Goal: Check status: Check status

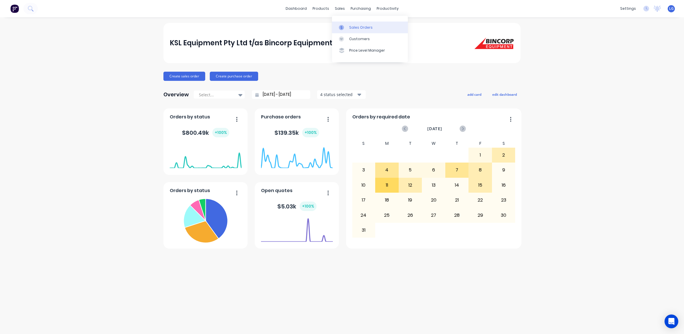
click at [347, 28] on div at bounding box center [343, 27] width 9 height 5
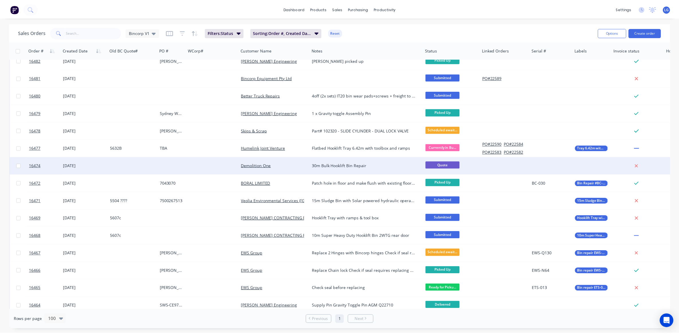
scroll to position [143, 0]
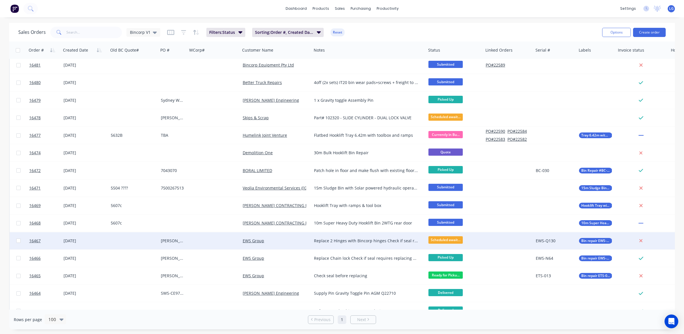
click at [72, 241] on div "[DATE]" at bounding box center [85, 241] width 43 height 6
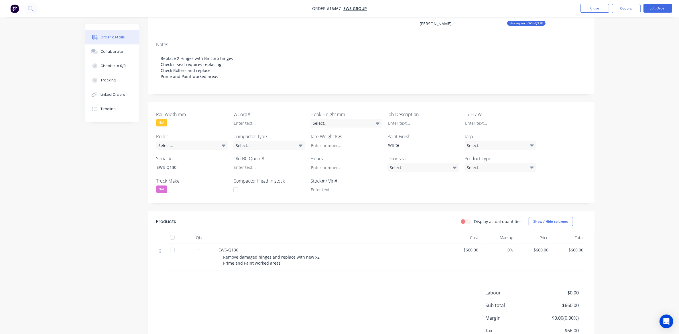
scroll to position [72, 0]
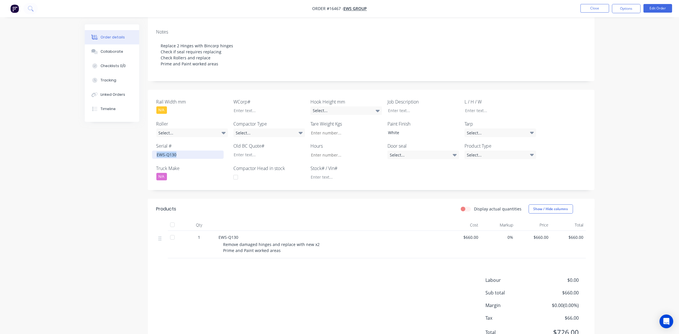
drag, startPoint x: 181, startPoint y: 155, endPoint x: 148, endPoint y: 156, distance: 33.0
click at [148, 156] on div "Rail Width mm N/A WCorp# Hook Height mm Select... Job Description L / H / W Rol…" at bounding box center [371, 140] width 447 height 100
copy div "EWS-Q130"
drag, startPoint x: 223, startPoint y: 244, endPoint x: 283, endPoint y: 251, distance: 59.9
click at [283, 251] on div "Remove damaged hinges and replace with new x2 Prime and Paint worked areas" at bounding box center [333, 247] width 220 height 12
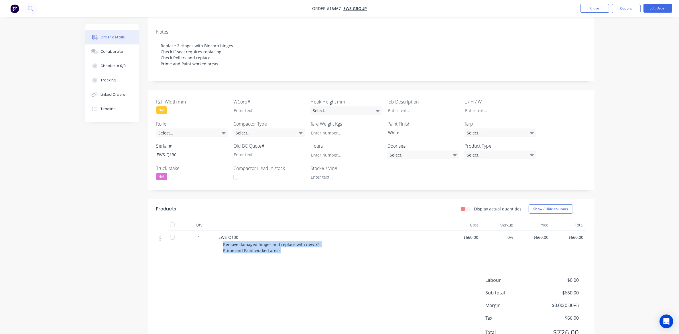
drag, startPoint x: 283, startPoint y: 251, endPoint x: 265, endPoint y: 246, distance: 18.1
copy span "Remove damaged hinges and replace with new x2 Prime and Paint worked areas"
click at [42, 310] on div "Order details Collaborate Checklists 0/0 Tracking Linked Orders Timeline Order …" at bounding box center [339, 143] width 679 height 431
